Goal: Communication & Community: Participate in discussion

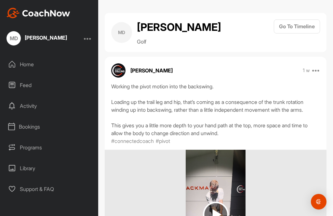
click at [29, 68] on div "Home" at bounding box center [50, 64] width 92 height 16
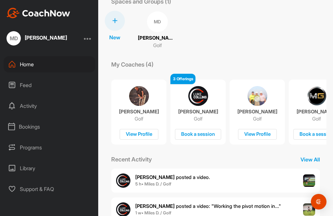
scroll to position [40, 0]
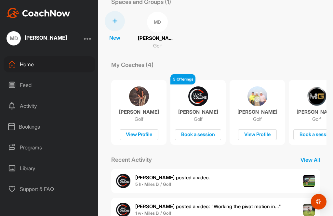
click at [252, 181] on div "[PERSON_NAME] posted a video . 5 h • Miles D. / Golf" at bounding box center [215, 181] width 209 height 24
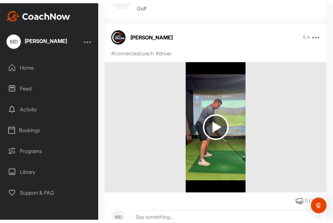
scroll to position [35, 0]
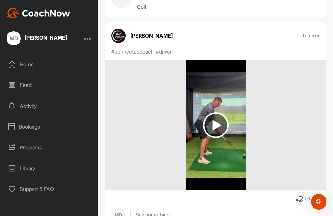
click at [215, 130] on img at bounding box center [216, 125] width 26 height 26
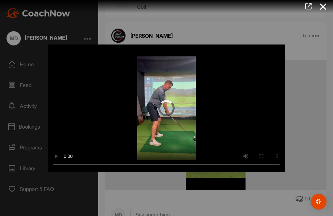
click at [170, 110] on video "Video Player" at bounding box center [166, 108] width 237 height 127
click at [54, 45] on video "Video Player" at bounding box center [166, 108] width 237 height 127
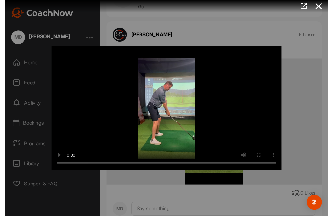
scroll to position [6, 0]
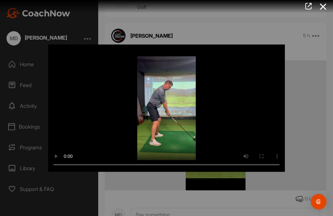
click at [258, 23] on div at bounding box center [166, 108] width 333 height 216
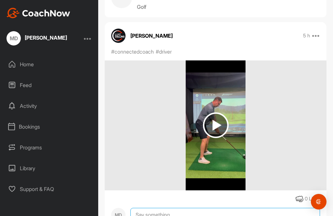
click at [160, 209] on textarea at bounding box center [224, 215] width 189 height 14
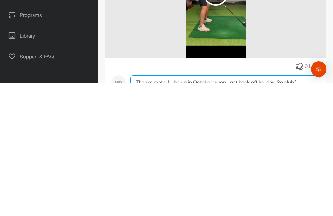
scroll to position [62, 0]
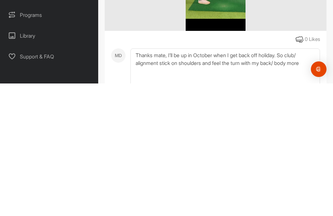
click at [314, 194] on div "Open Intercom Messenger" at bounding box center [319, 202] width 16 height 16
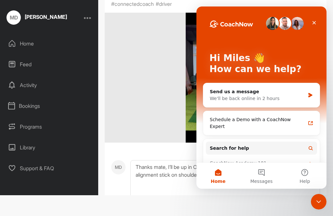
scroll to position [0, 0]
click at [312, 23] on icon "Close" at bounding box center [313, 22] width 5 height 5
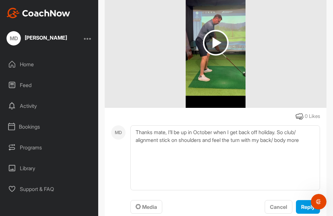
scroll to position [116, 0]
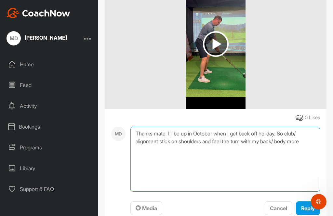
click at [312, 127] on textarea "Thanks mate, I’ll be up in October when I get back off holiday. So club/ alignm…" at bounding box center [224, 159] width 189 height 65
type textarea "Thanks mate, I’ll be up in October when I get back off holiday. So club/ alignm…"
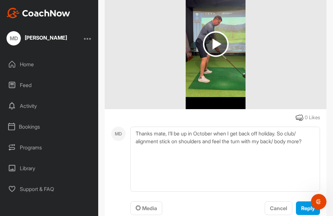
click at [306, 204] on div "Reply" at bounding box center [308, 208] width 14 height 8
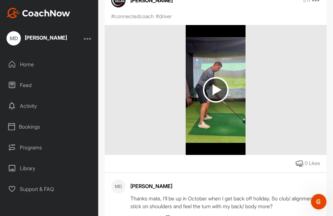
scroll to position [75, 0]
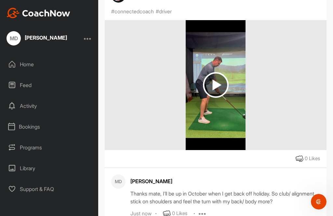
click at [211, 72] on img at bounding box center [216, 85] width 26 height 26
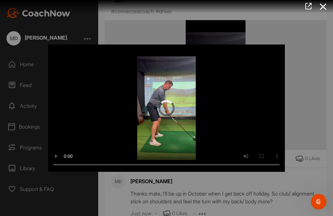
click at [165, 106] on video "Video Player" at bounding box center [166, 108] width 237 height 127
click at [49, 45] on video "Video Player" at bounding box center [166, 108] width 237 height 127
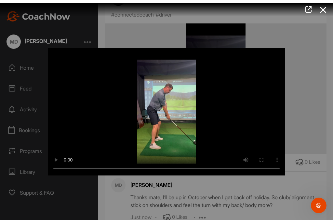
scroll to position [14, 0]
